Goal: Transaction & Acquisition: Obtain resource

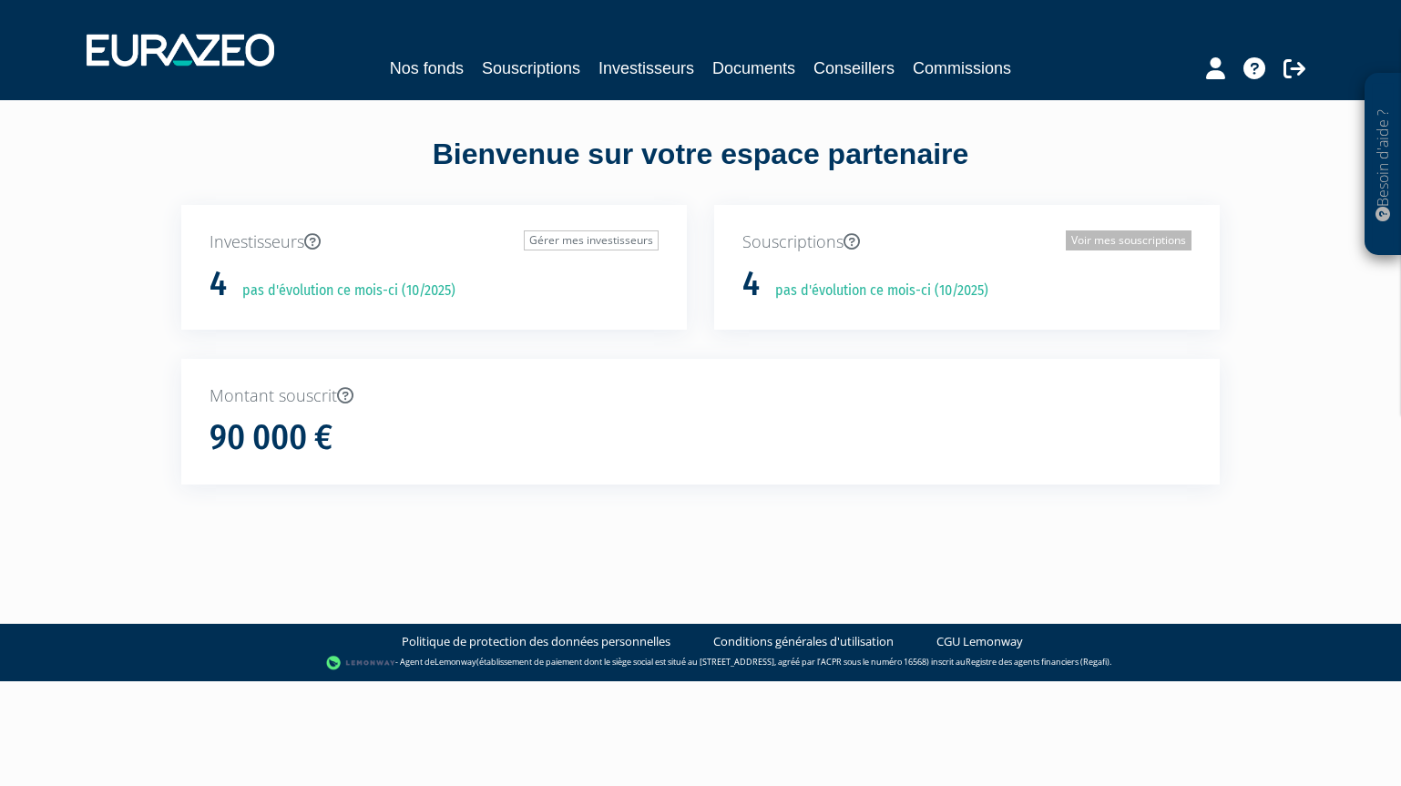
click at [1100, 246] on link "Voir mes souscriptions" at bounding box center [1129, 240] width 126 height 20
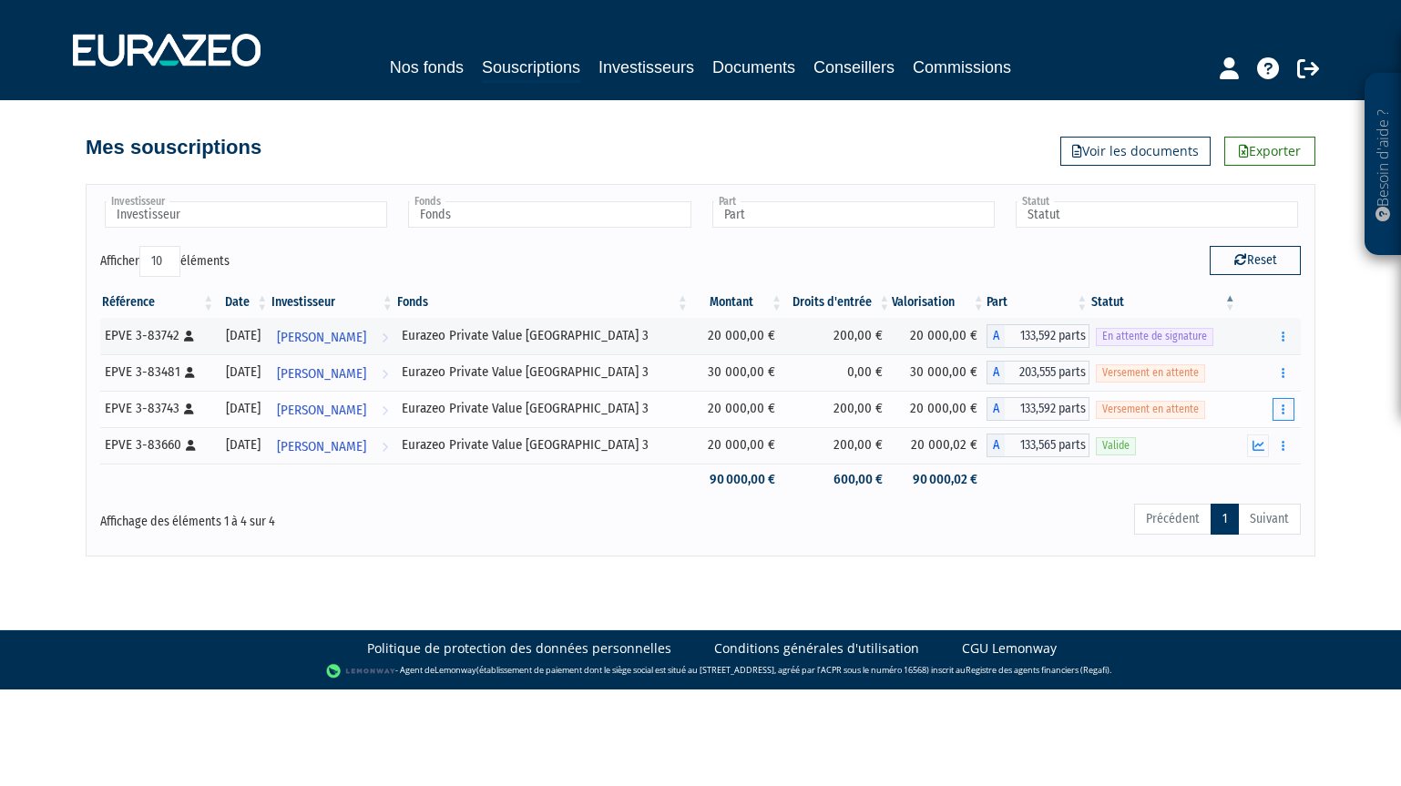
click at [1284, 411] on icon "button" at bounding box center [1283, 410] width 3 height 12
click at [1238, 440] on link "Documents" at bounding box center [1221, 442] width 136 height 30
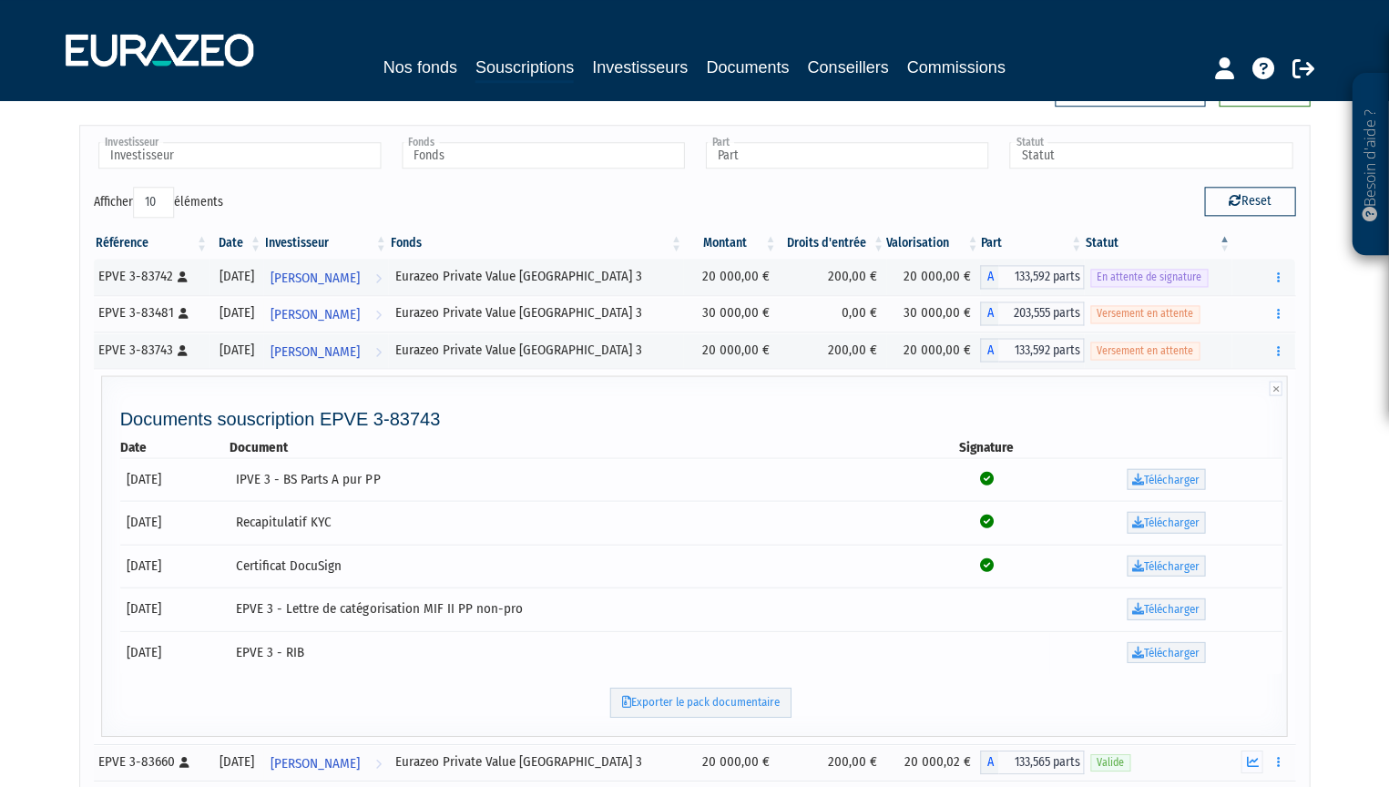
scroll to position [91, 0]
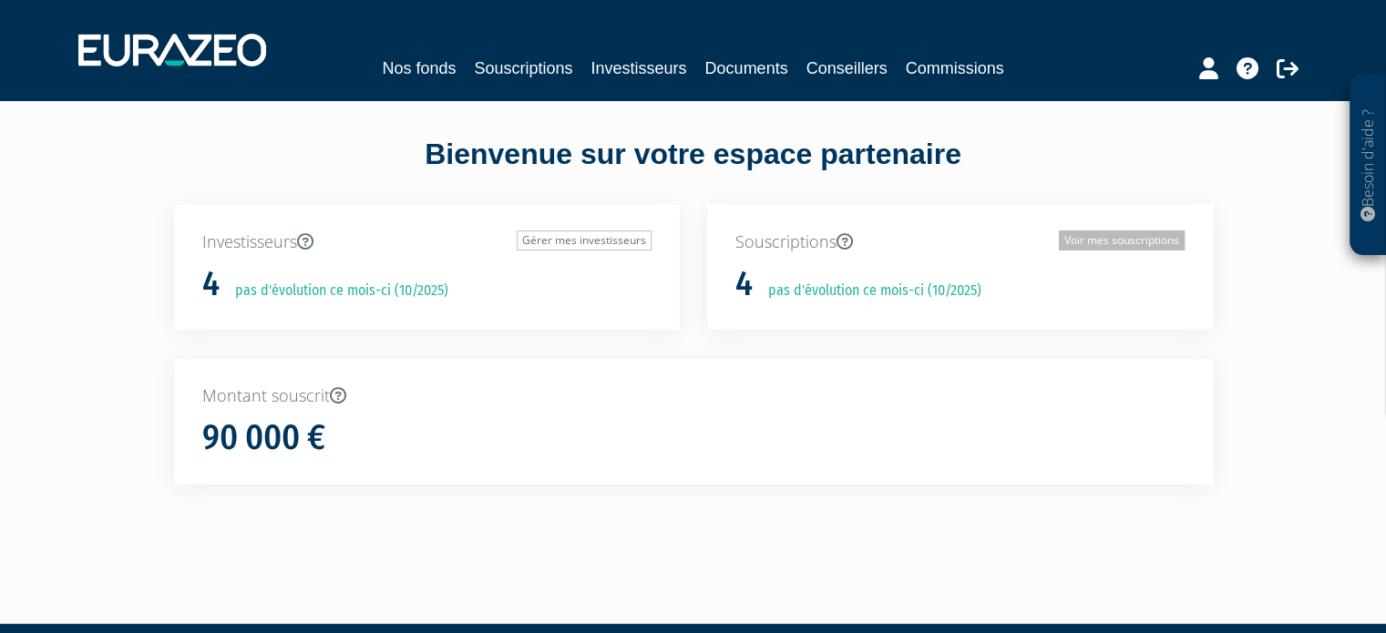
click at [1086, 236] on link "Voir mes souscriptions" at bounding box center [1122, 240] width 126 height 20
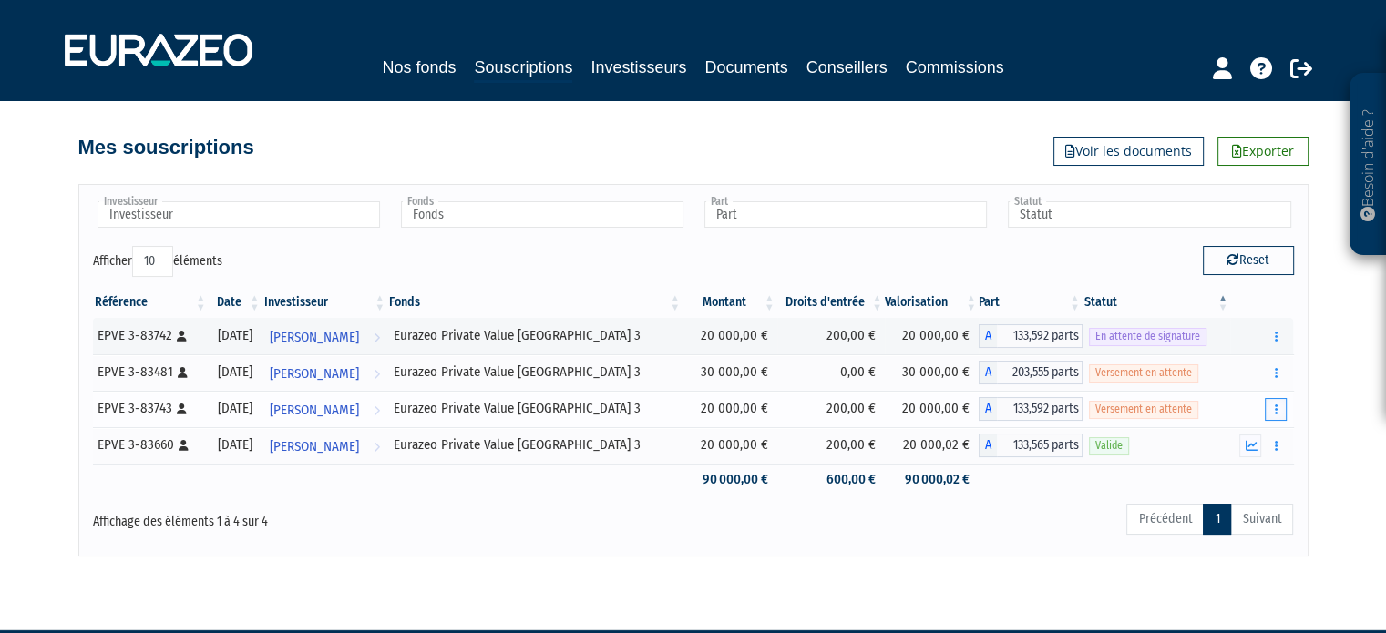
click at [1276, 411] on icon "button" at bounding box center [1275, 410] width 3 height 12
click at [1221, 434] on link "Documents" at bounding box center [1213, 442] width 136 height 30
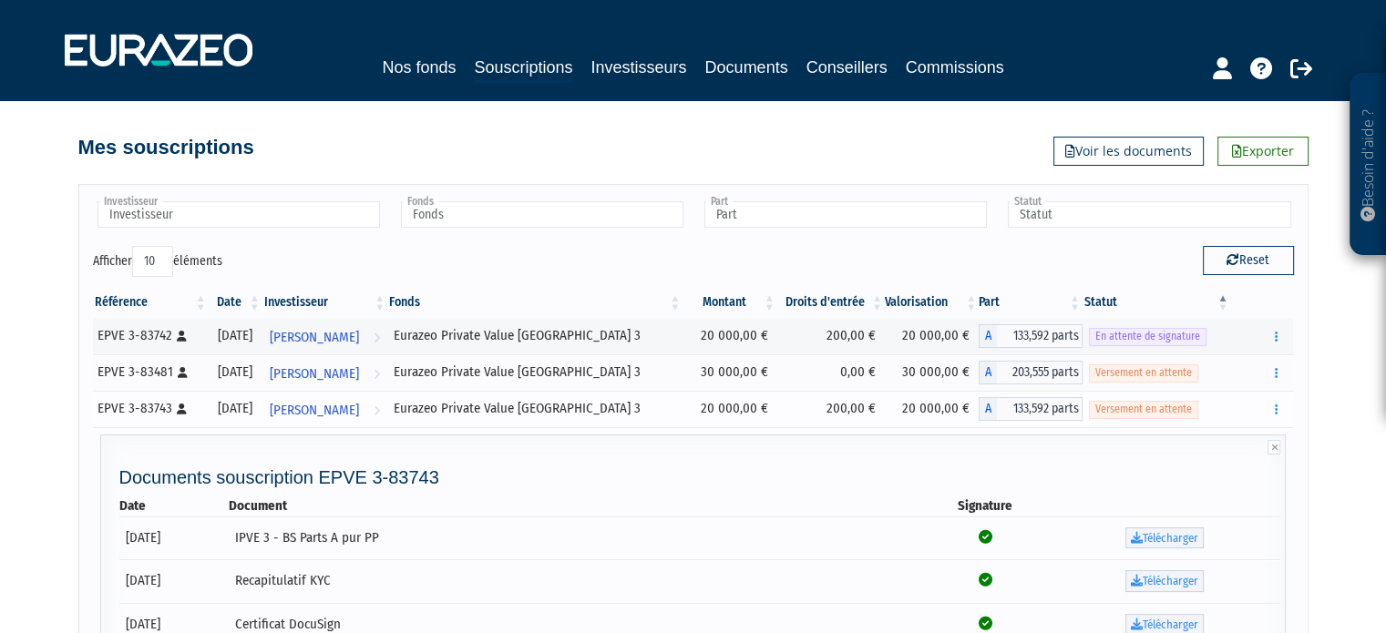
scroll to position [364, 0]
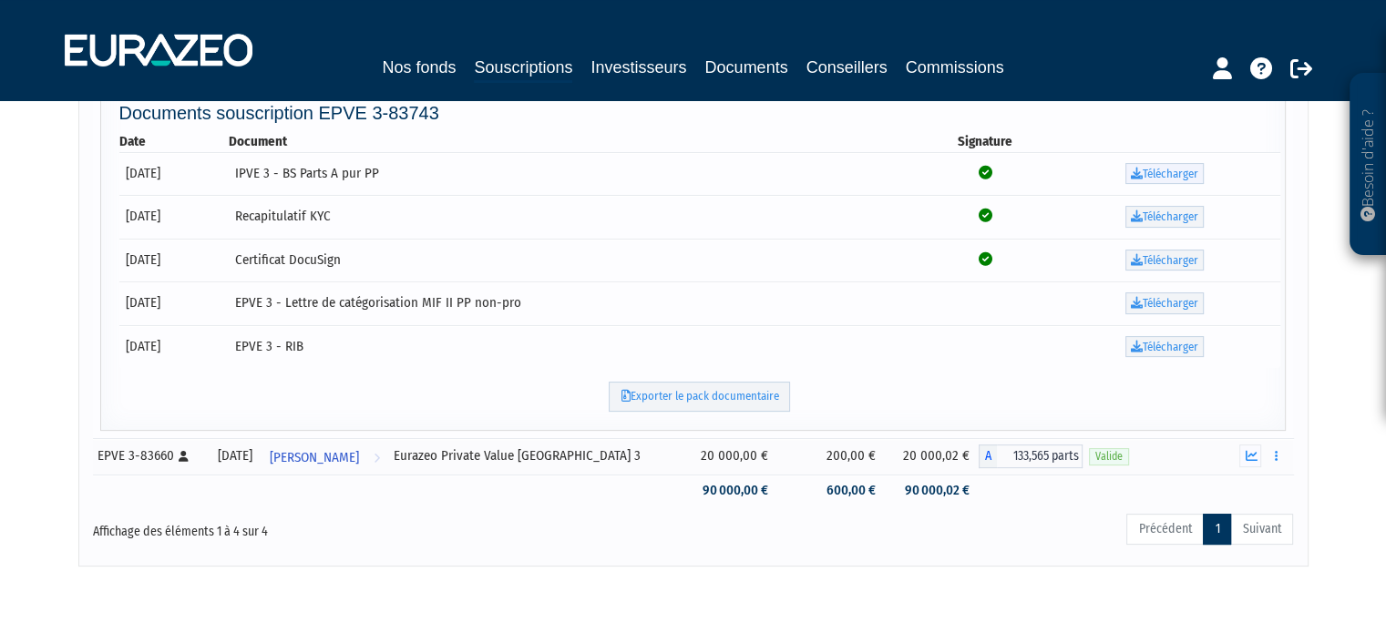
click at [1173, 171] on link "Télécharger" at bounding box center [1164, 174] width 78 height 22
click at [1169, 213] on link "Télécharger" at bounding box center [1164, 217] width 78 height 22
click at [1170, 256] on link "Télécharger" at bounding box center [1164, 261] width 78 height 22
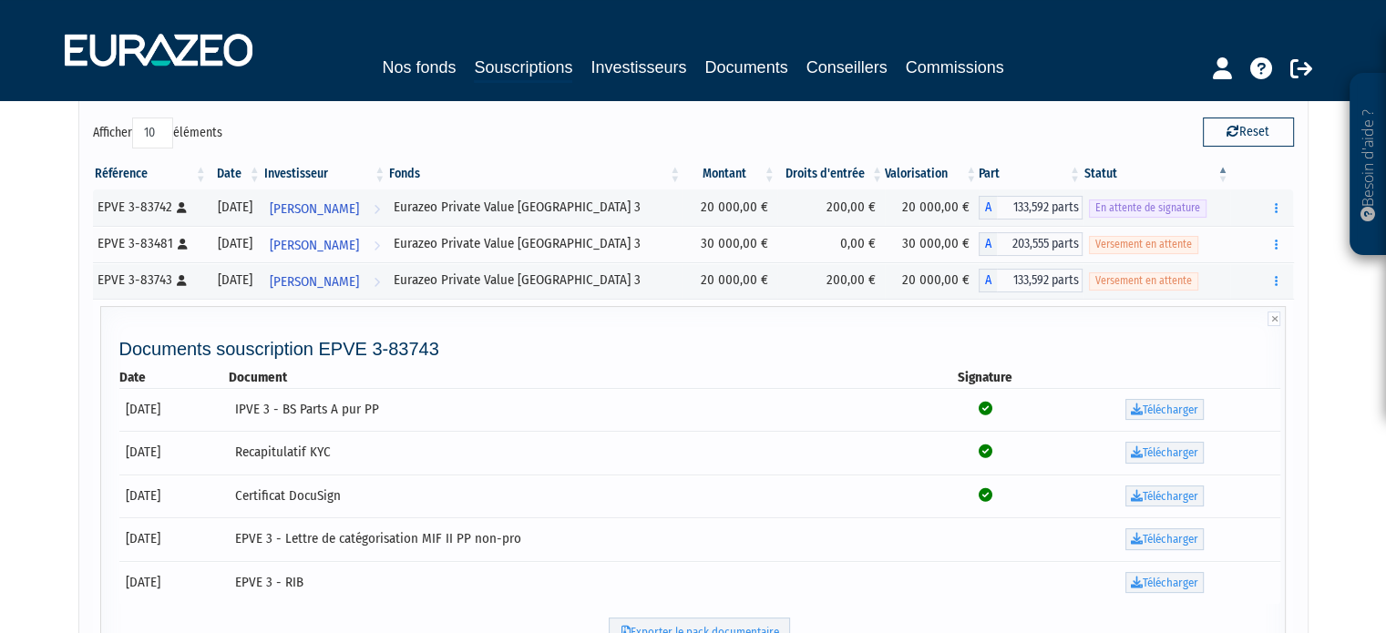
scroll to position [0, 0]
